Goal: Information Seeking & Learning: Learn about a topic

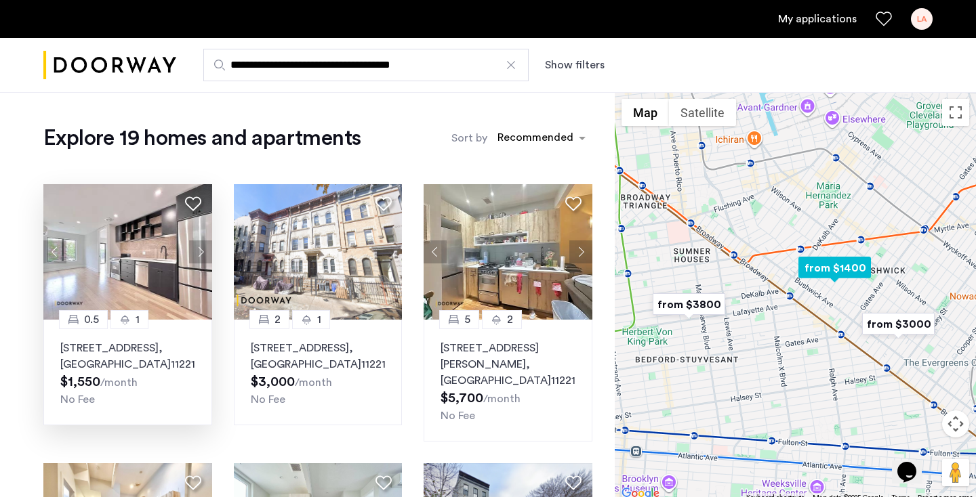
click at [194, 255] on button "Next apartment" at bounding box center [200, 252] width 23 height 23
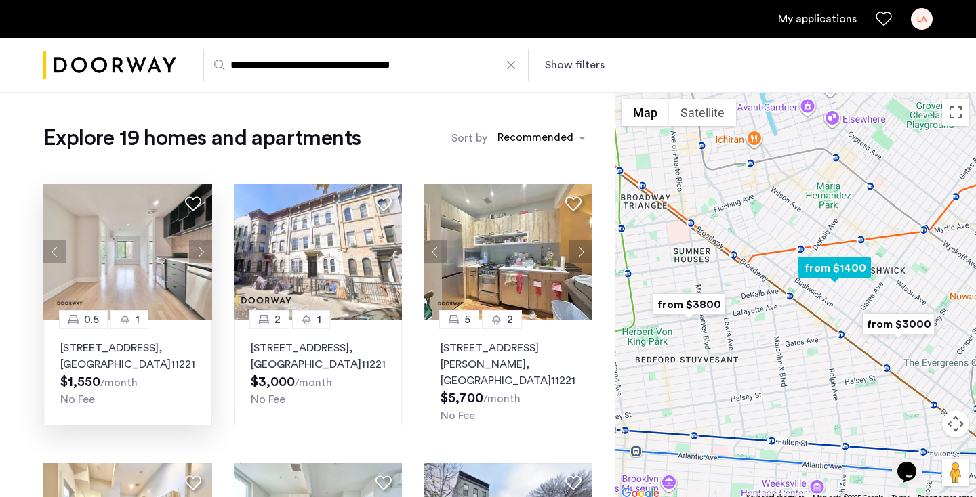
click at [194, 255] on button "Next apartment" at bounding box center [200, 252] width 23 height 23
